Goal: Check status: Check status

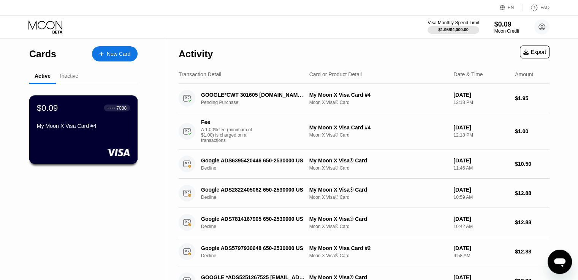
click at [91, 132] on div "My Moon X Visa Card #4" at bounding box center [83, 127] width 93 height 9
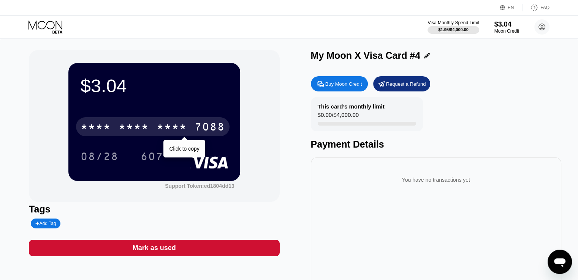
click at [219, 129] on div "7088" at bounding box center [209, 128] width 30 height 12
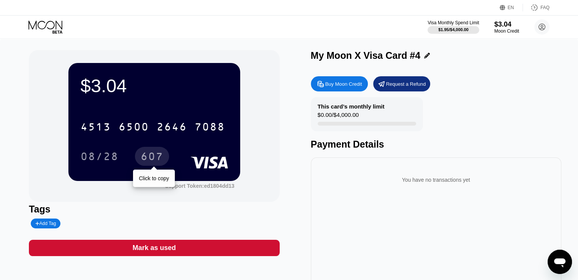
click at [153, 158] on div "607" at bounding box center [152, 158] width 23 height 12
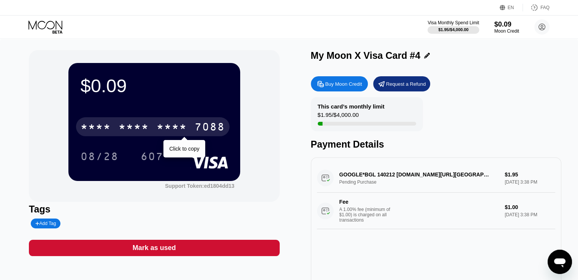
click at [157, 120] on div "* * * * * * * * * * * * 7088" at bounding box center [152, 126] width 153 height 19
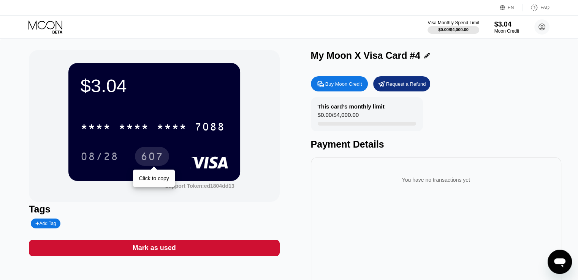
click at [150, 160] on div "607" at bounding box center [152, 158] width 23 height 12
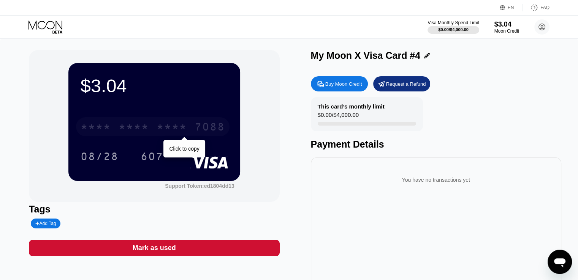
click at [199, 123] on div "7088" at bounding box center [209, 128] width 30 height 12
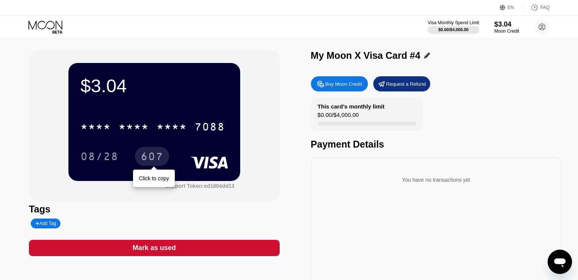
click at [146, 163] on div "607" at bounding box center [152, 158] width 23 height 12
